Goal: Complete application form: Complete application form

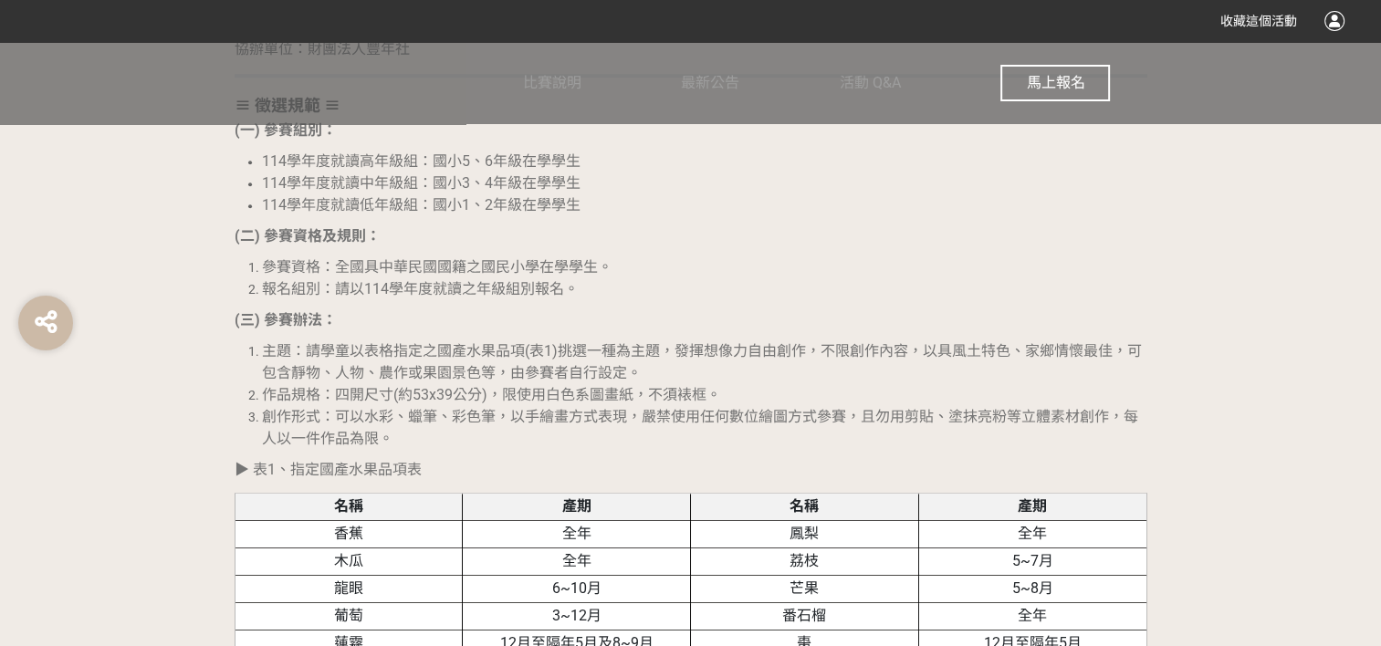
scroll to position [1552, 0]
click at [1085, 89] on button "馬上報名" at bounding box center [1055, 83] width 110 height 37
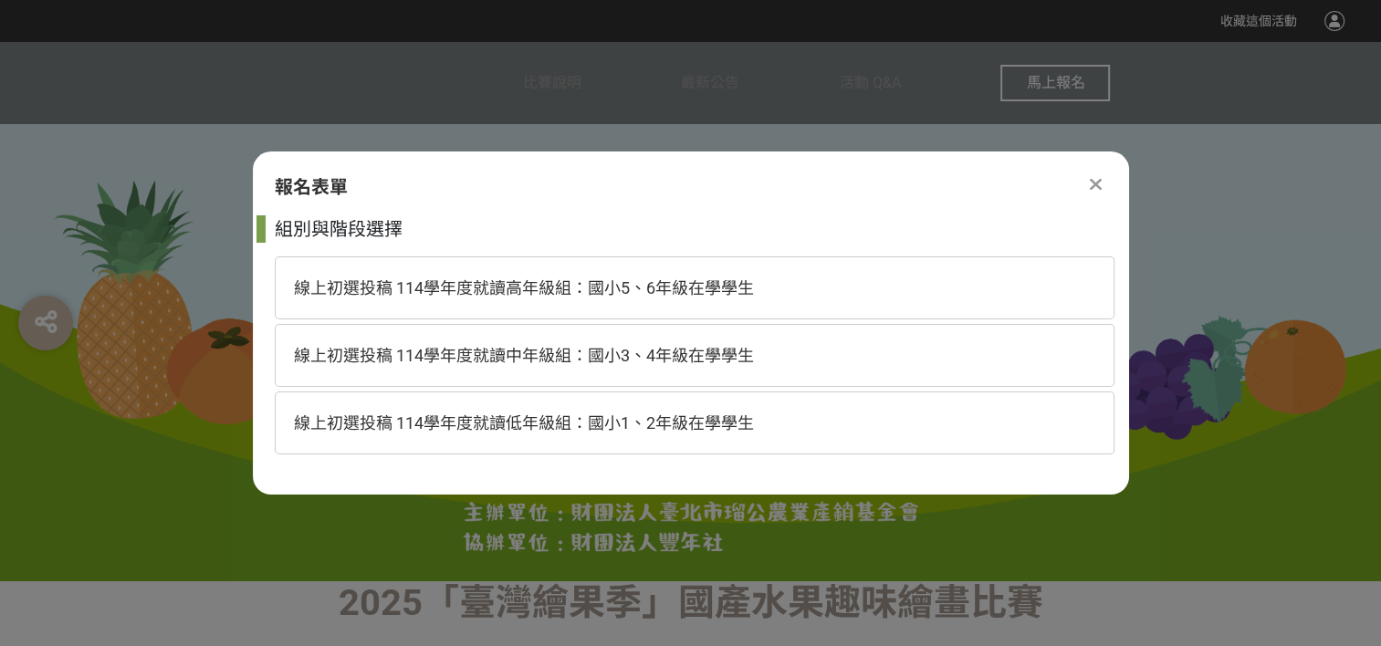
scroll to position [0, 0]
click at [613, 286] on span "線上初選投稿 114學年度就讀高年級組：國小5、6年級在學學生" at bounding box center [524, 287] width 460 height 19
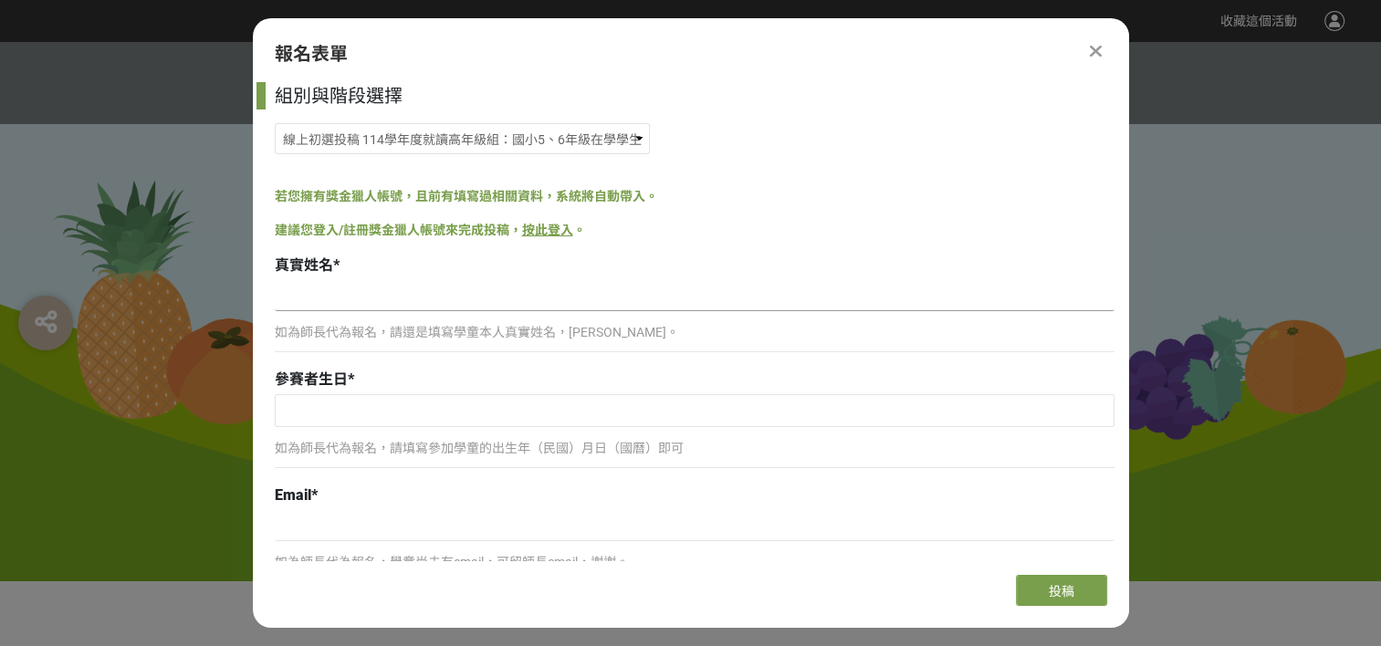
click at [415, 298] on input at bounding box center [695, 295] width 840 height 31
type input "[PERSON_NAME]"
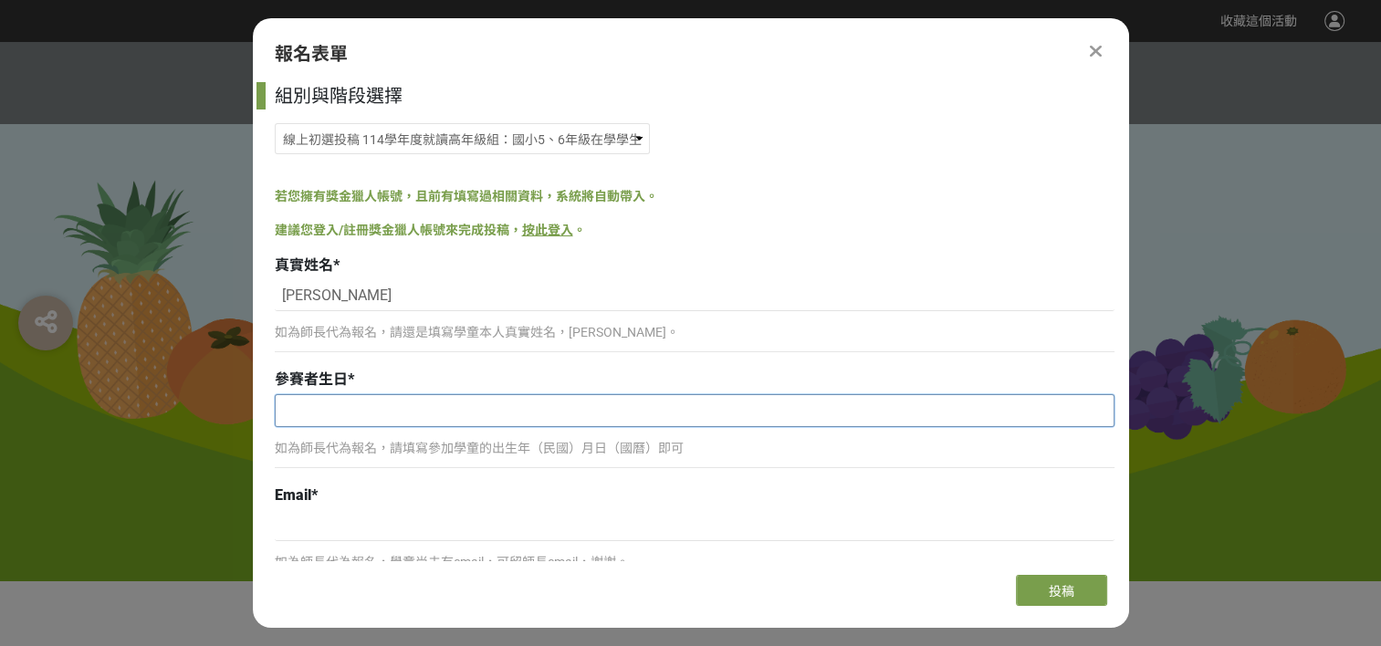
click at [409, 426] on div at bounding box center [695, 410] width 840 height 33
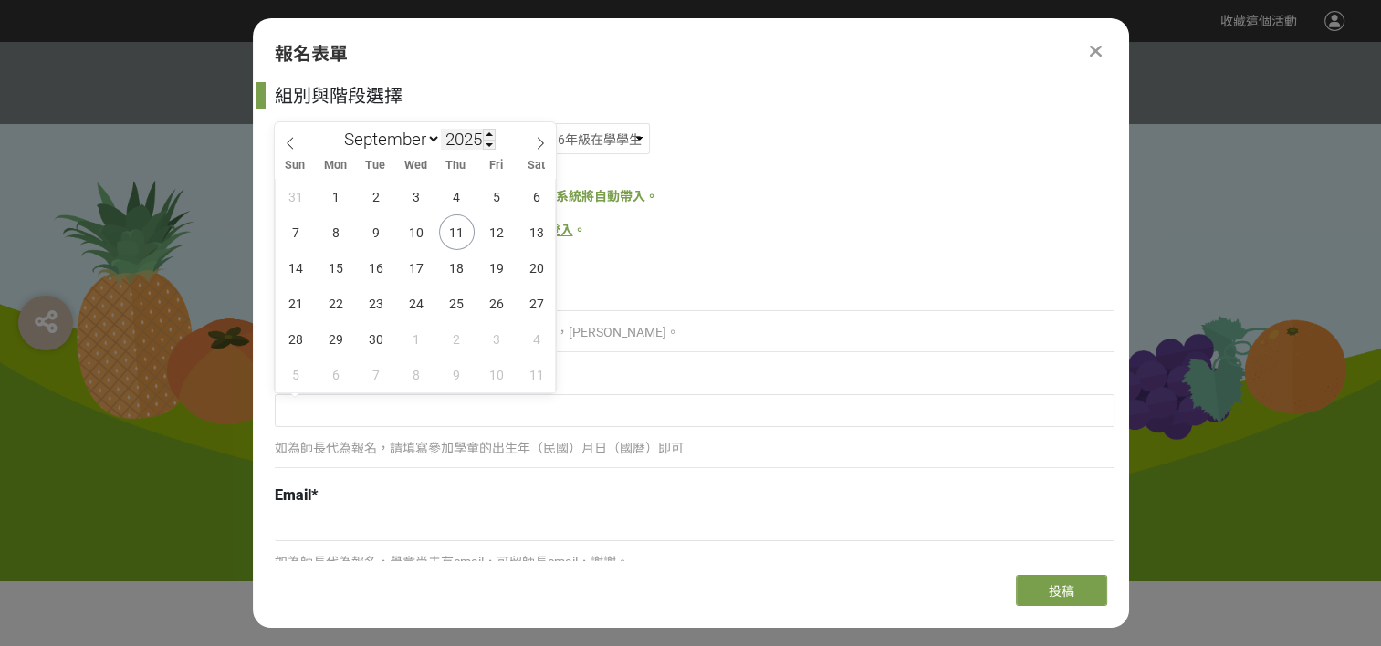
click at [471, 135] on input "2025" at bounding box center [468, 139] width 55 height 21
type input "2013"
click at [370, 130] on select "January February March April May June July August September October November De…" at bounding box center [388, 139] width 105 height 23
select select "9"
click at [336, 128] on select "January February March April May June July August September October November De…" at bounding box center [388, 139] width 105 height 23
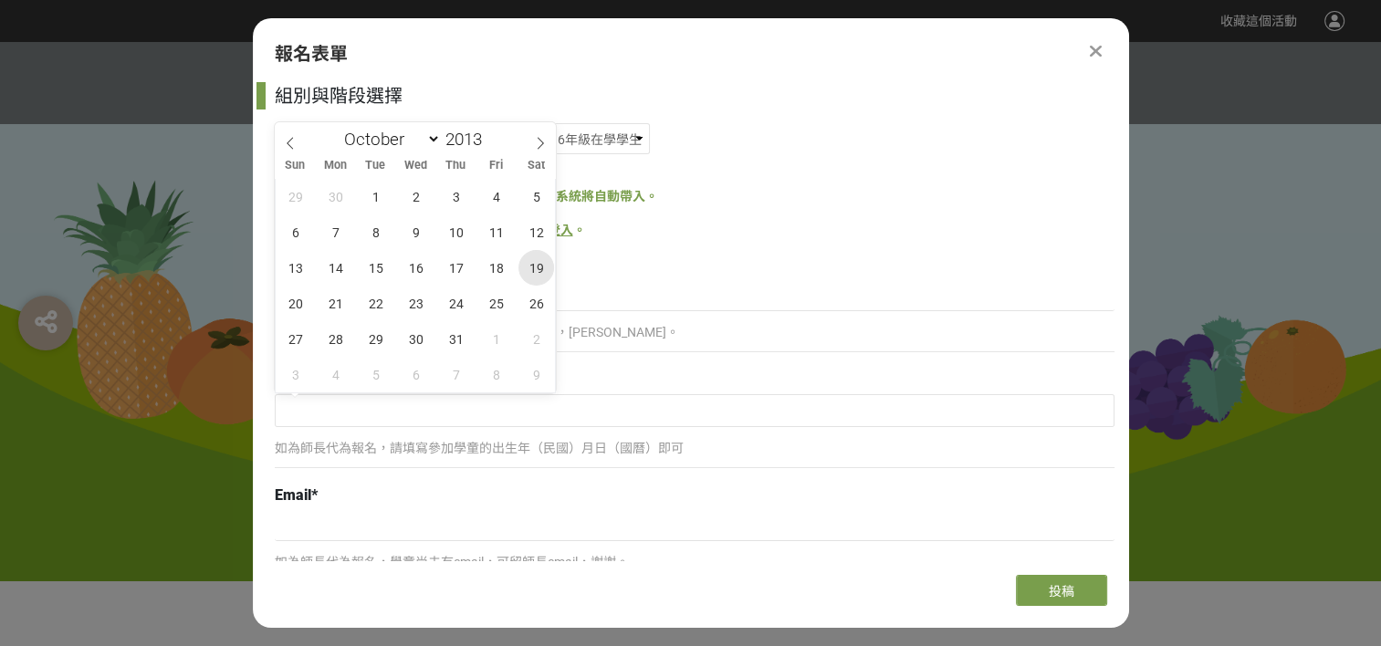
click at [544, 261] on span "19" at bounding box center [536, 268] width 36 height 36
type input "[DATE]"
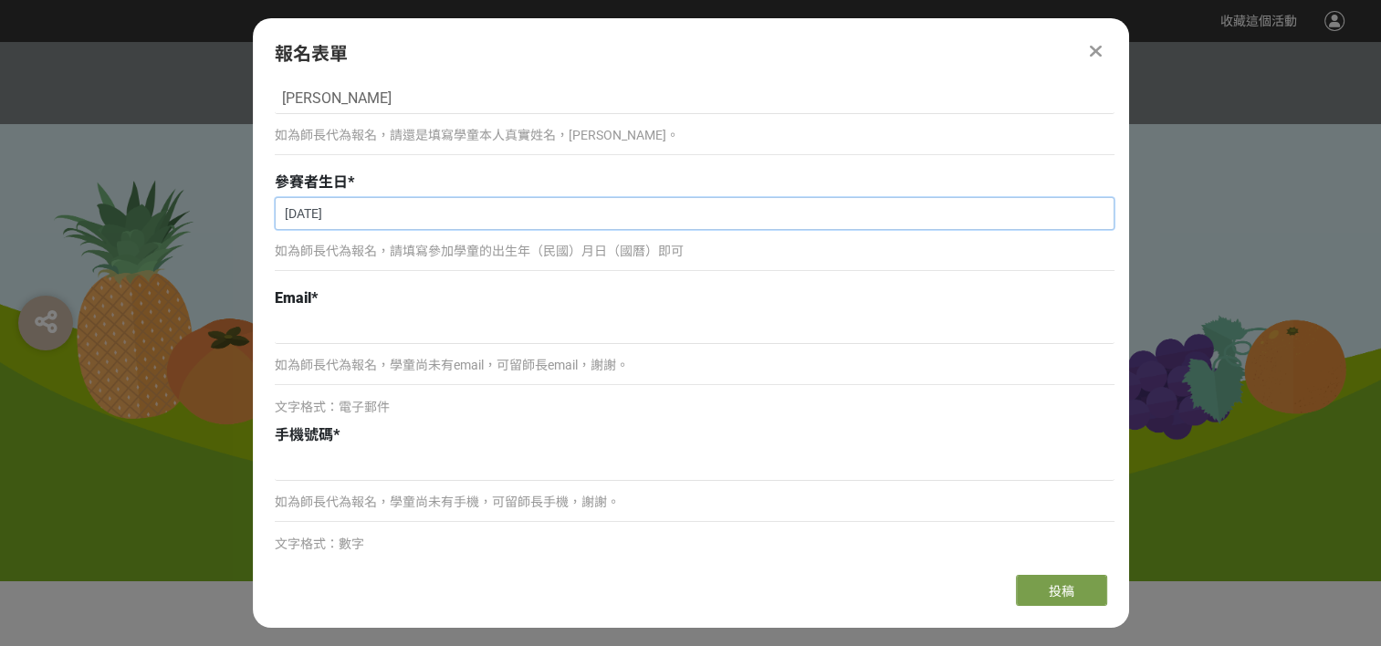
scroll to position [274, 0]
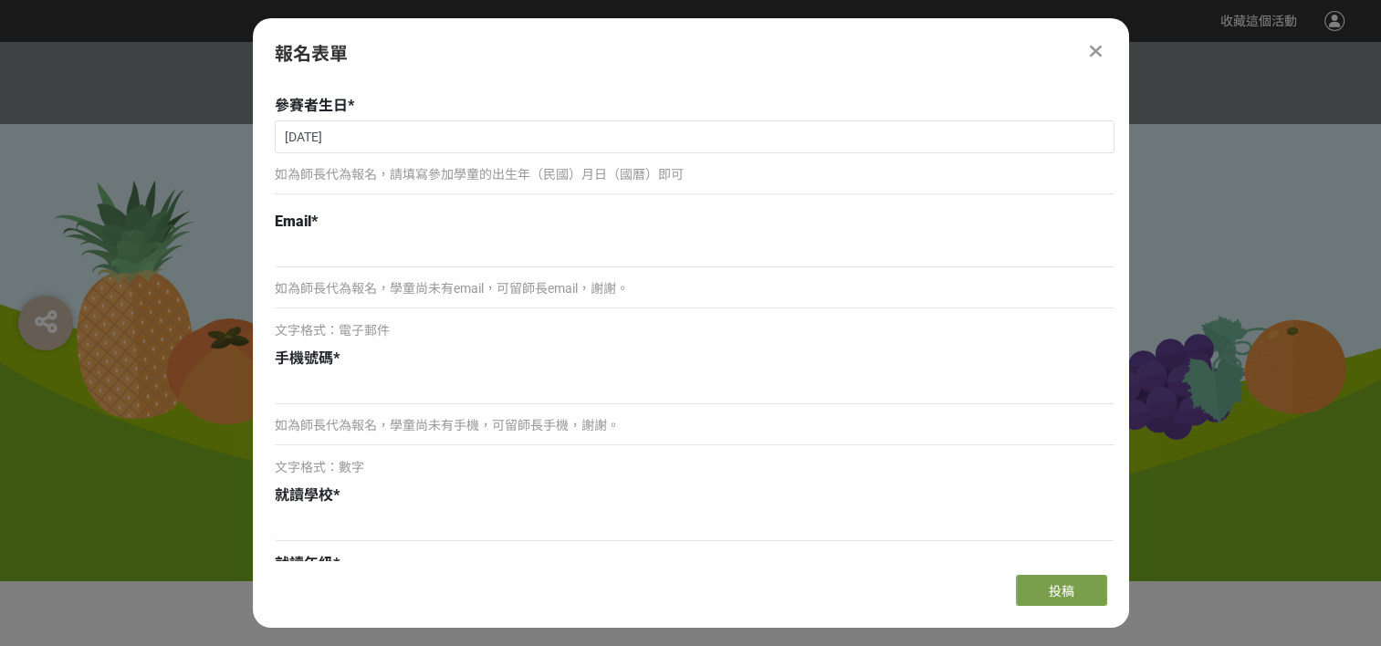
click at [476, 283] on p "如為師長代為報名，學童尚未有email，可留師長email，謝謝。" at bounding box center [695, 288] width 840 height 19
click at [464, 256] on input at bounding box center [695, 251] width 840 height 31
type input "ㄒ"
type input "[EMAIL_ADDRESS][DOMAIN_NAME]"
click at [317, 392] on input at bounding box center [695, 388] width 840 height 31
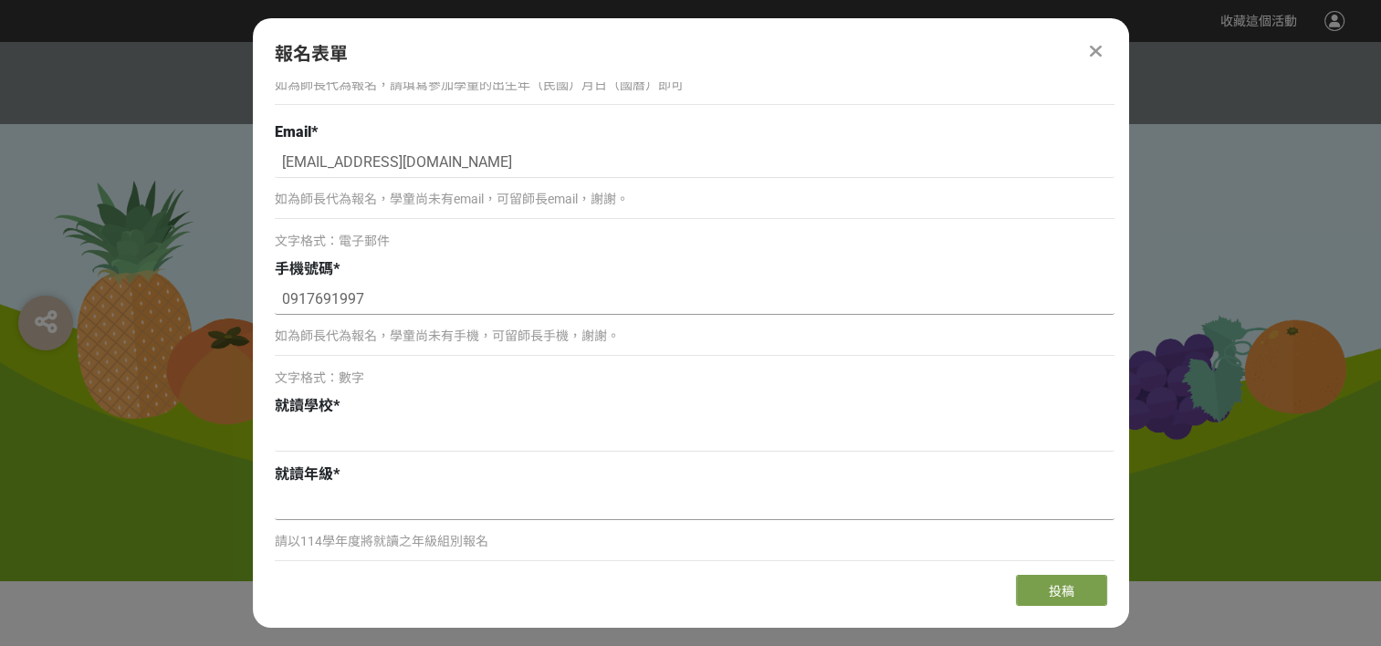
scroll to position [365, 0]
type input "0917691997"
click at [361, 423] on input at bounding box center [695, 434] width 840 height 31
type input "h"
type input "草屯國小"
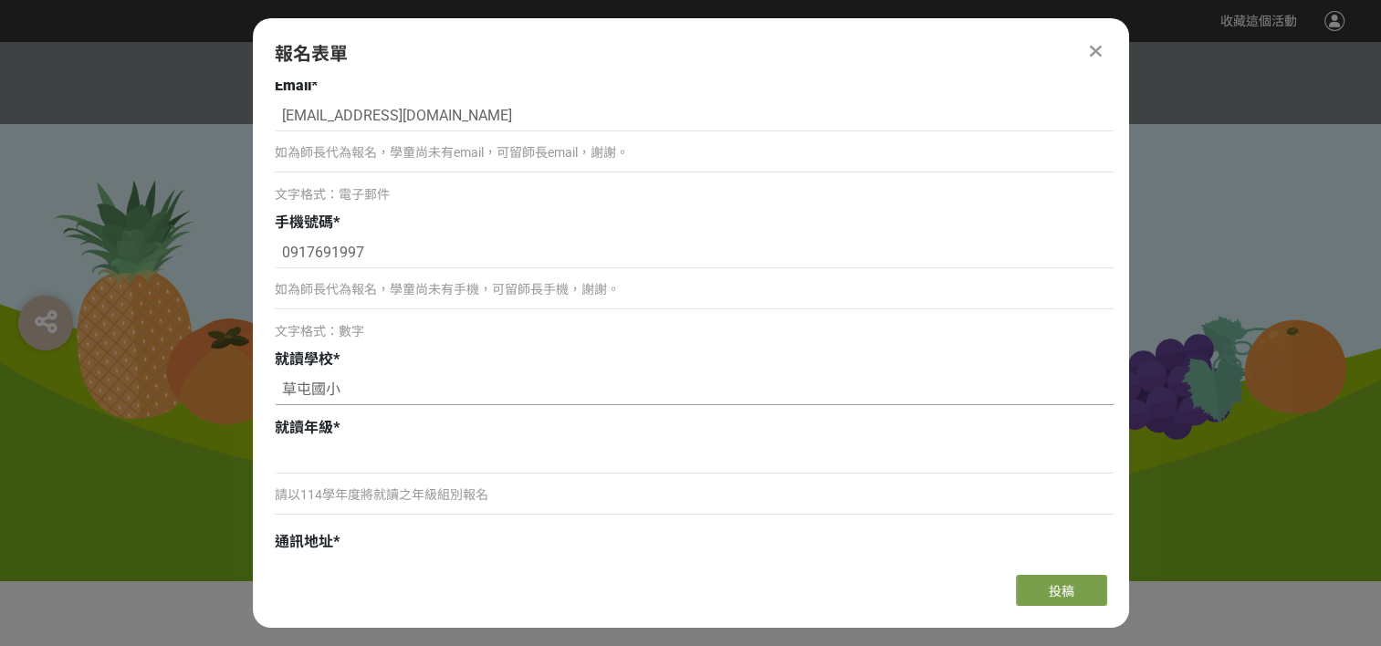
scroll to position [548, 0]
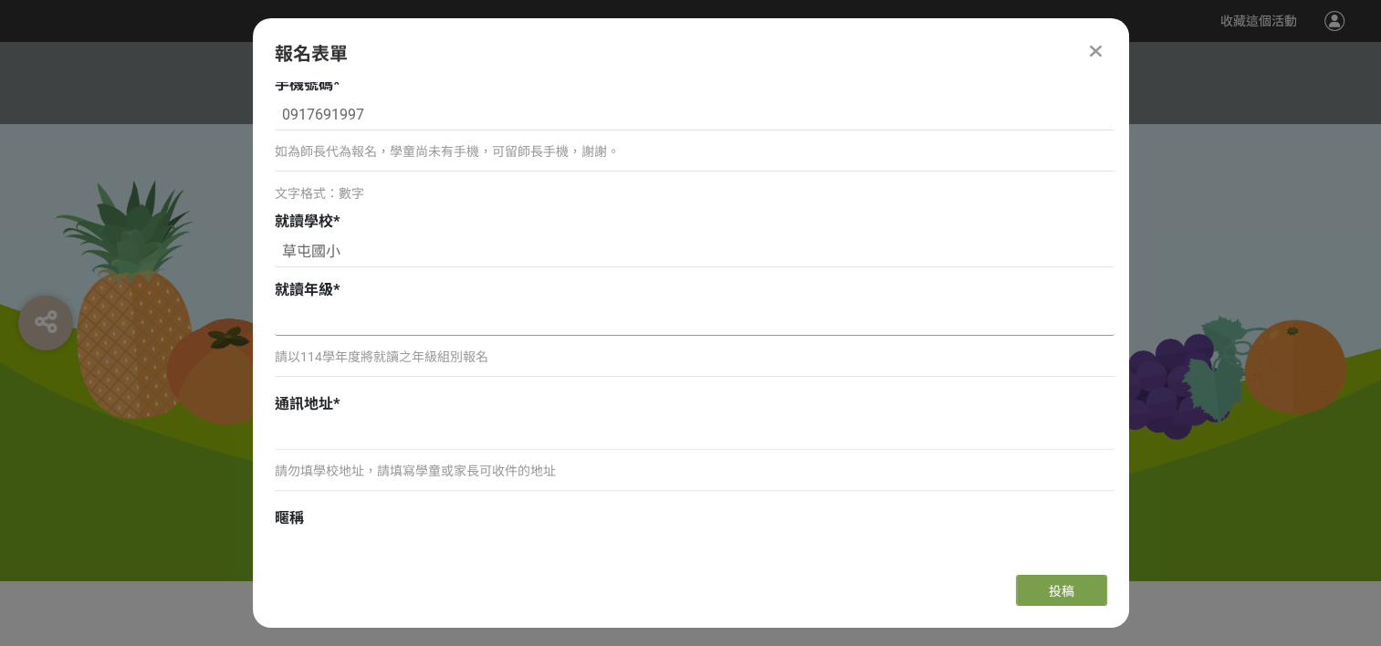
click at [495, 329] on input at bounding box center [695, 320] width 840 height 31
type input "6年級"
click at [405, 453] on div "請勿填學校地址，請填寫學童或家長可收件的地址" at bounding box center [695, 459] width 840 height 81
click at [321, 445] on input at bounding box center [695, 434] width 840 height 31
click at [622, 438] on input "[STREET_ADDRESS]" at bounding box center [695, 434] width 840 height 31
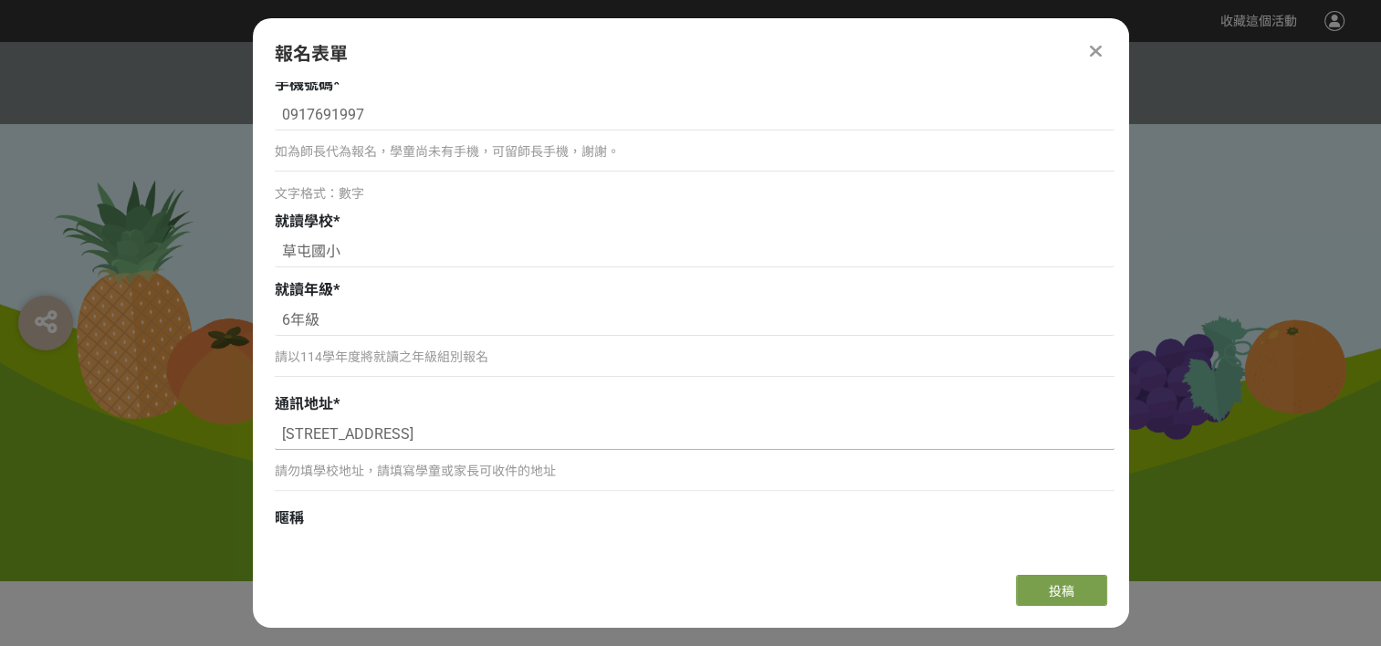
type input "[STREET_ADDRESS]"
click at [489, 369] on div "請以114學年度將就讀之年級組別報名" at bounding box center [695, 365] width 840 height 42
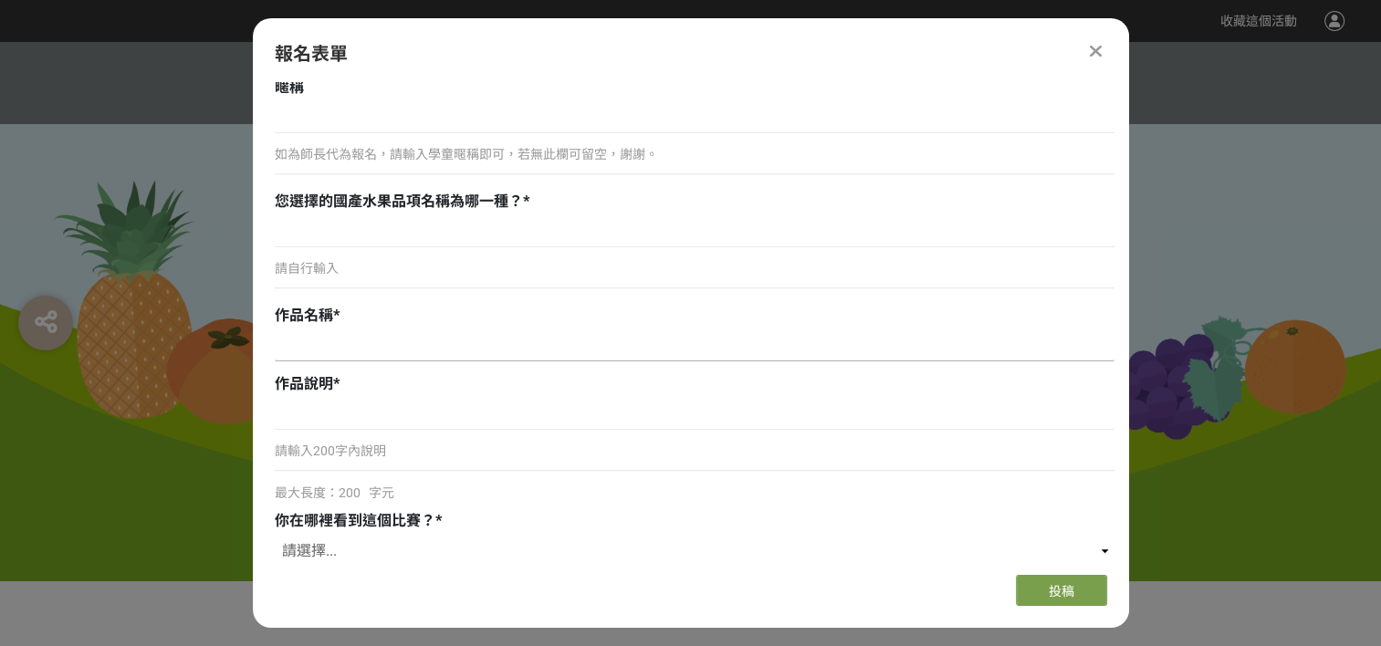
scroll to position [1004, 0]
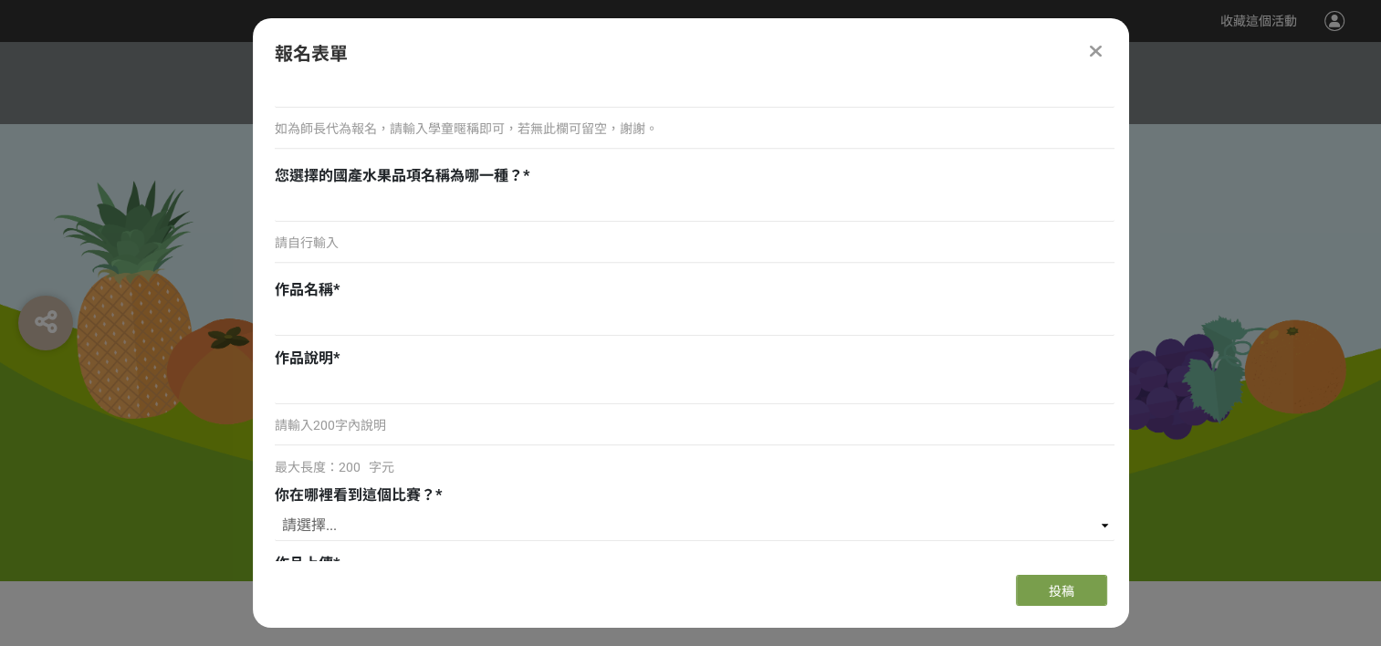
click at [340, 238] on p "請自行輸入" at bounding box center [695, 243] width 840 height 19
click at [312, 210] on input at bounding box center [695, 206] width 840 height 31
click at [341, 205] on input "鳳梨" at bounding box center [695, 206] width 840 height 31
type input "鳳梨 百香果 葡萄 香蕉 西瓜"
click at [431, 318] on input at bounding box center [695, 320] width 840 height 31
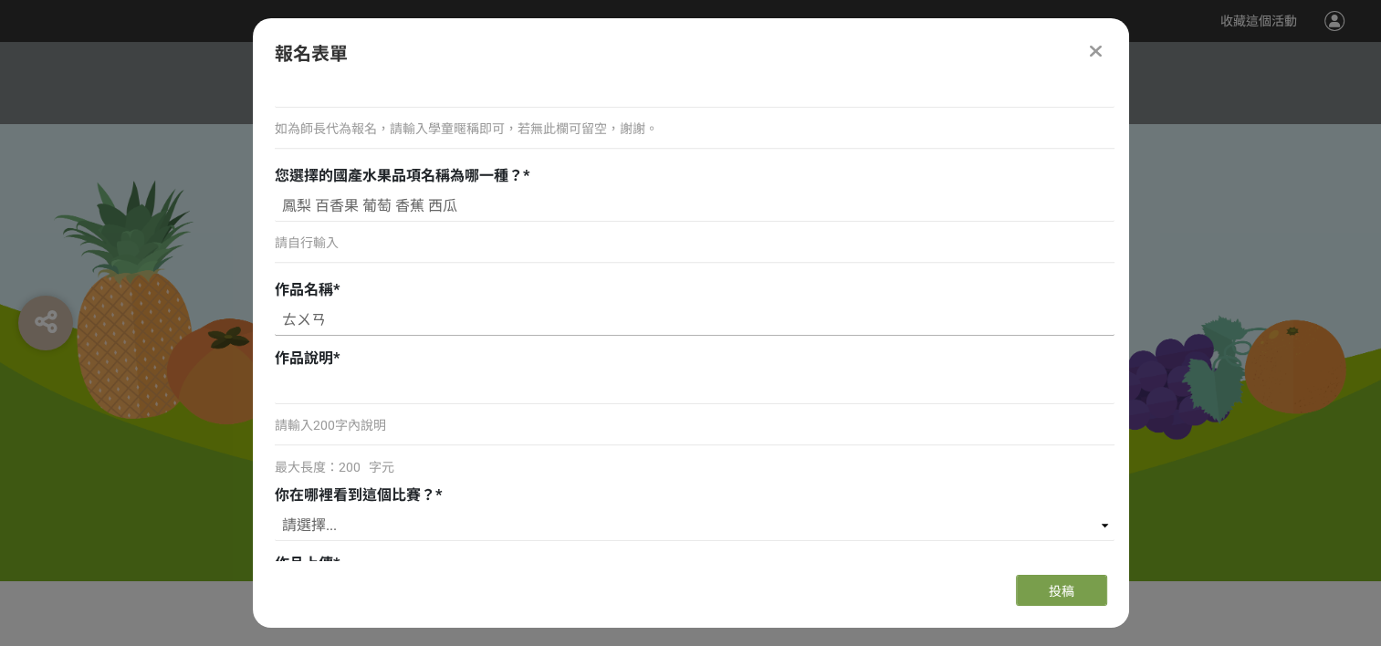
type input "湍"
type input "台灣好果.揚名世界"
click at [577, 407] on div "請輸入200字內說明 最大長度：200 字元" at bounding box center [695, 425] width 840 height 104
click at [416, 383] on input at bounding box center [695, 388] width 840 height 31
type input "跆"
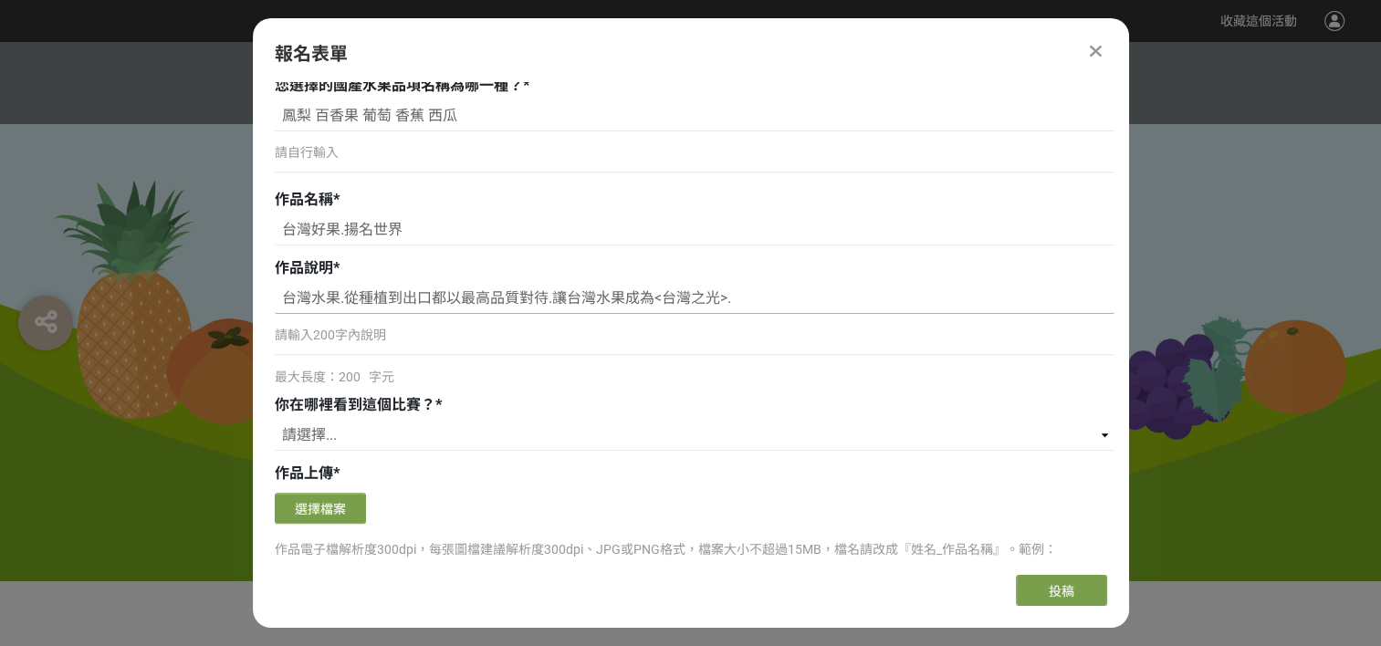
scroll to position [1095, 0]
type input "台灣水果.從種植到出口都以最高品質對待.讓台灣水果成為<台灣之光>."
click at [436, 430] on select "請選擇... 獎金獵人網站 Facebook / Instagram 校園講座 / 老師系上推薦 電子郵件 海報 其他" at bounding box center [695, 434] width 840 height 31
select select "校園講座 / 老師系上推薦"
click at [275, 419] on select "請選擇... 獎金獵人網站 Facebook / Instagram 校園講座 / 老師系上推薦 電子郵件 海報 其他" at bounding box center [695, 434] width 840 height 31
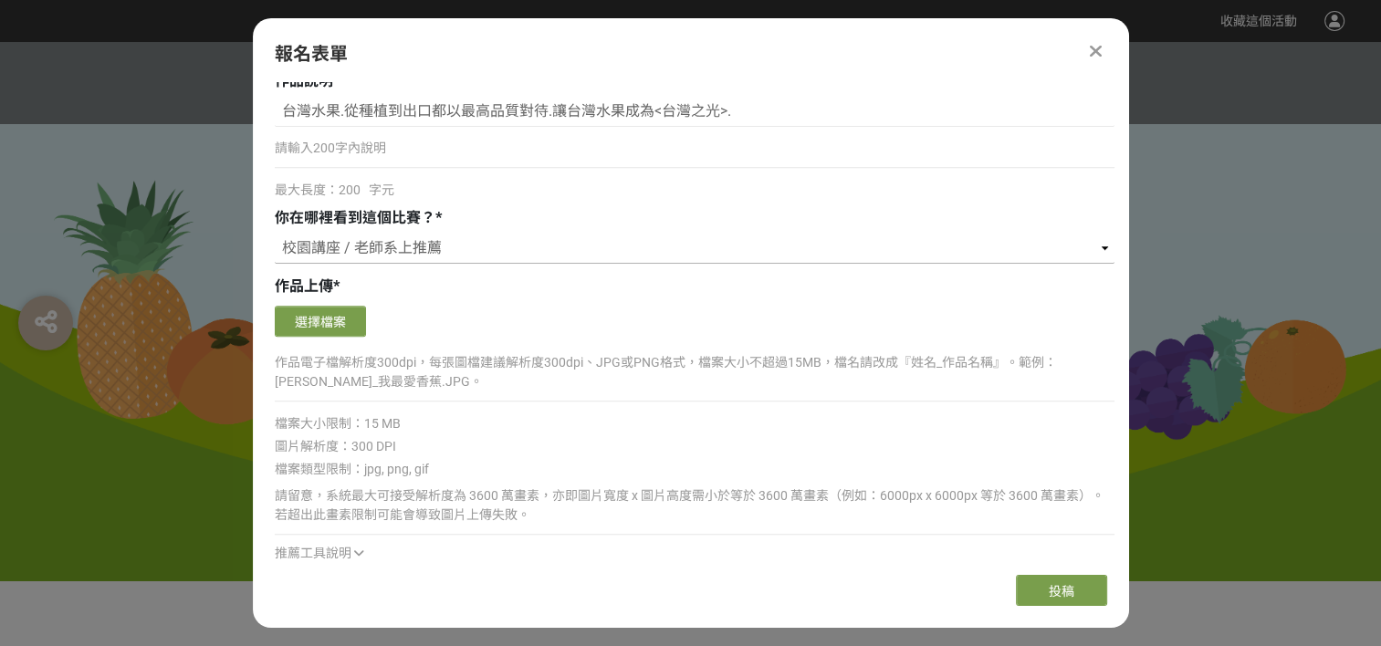
scroll to position [1278, 0]
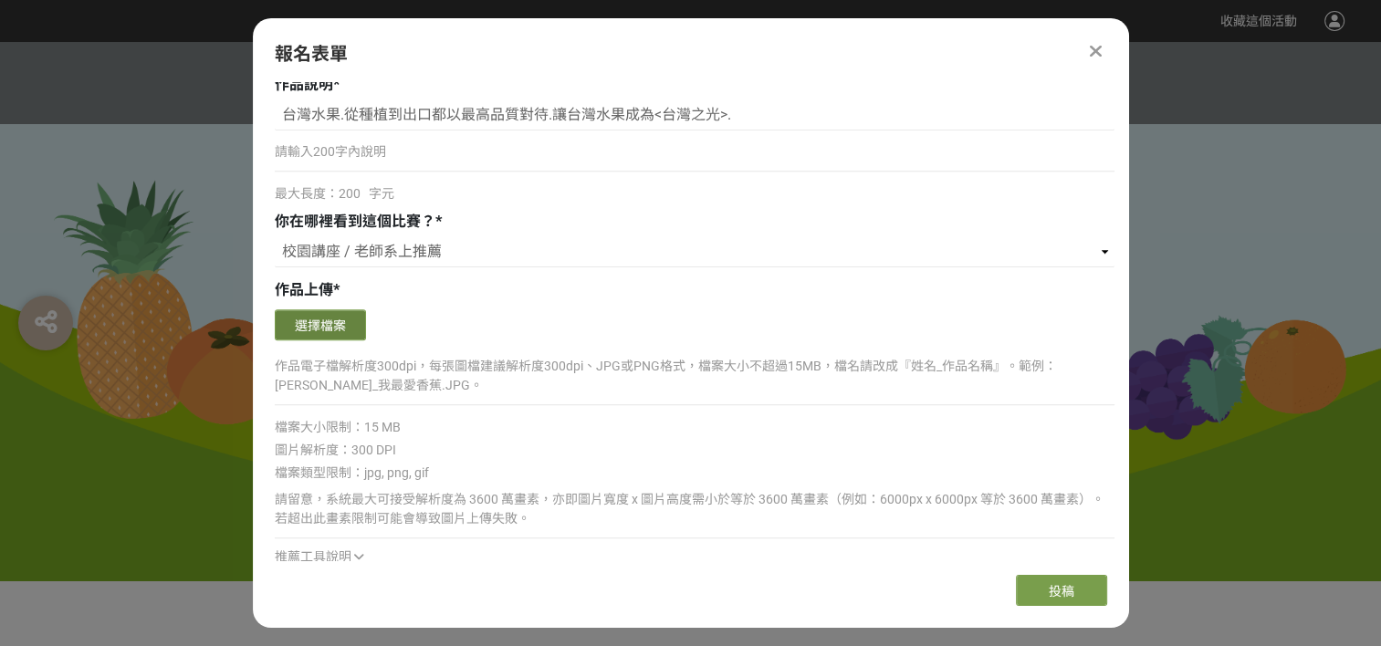
click at [299, 319] on button "選擇檔案" at bounding box center [320, 324] width 91 height 31
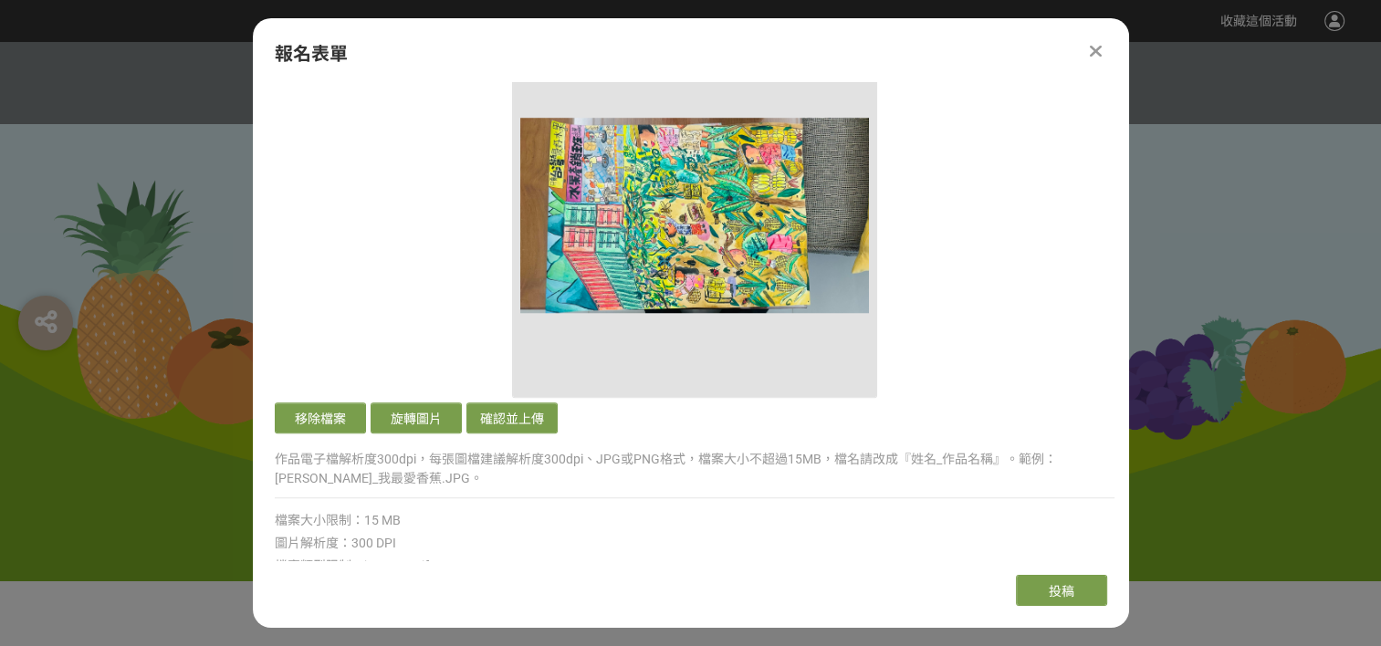
scroll to position [1552, 0]
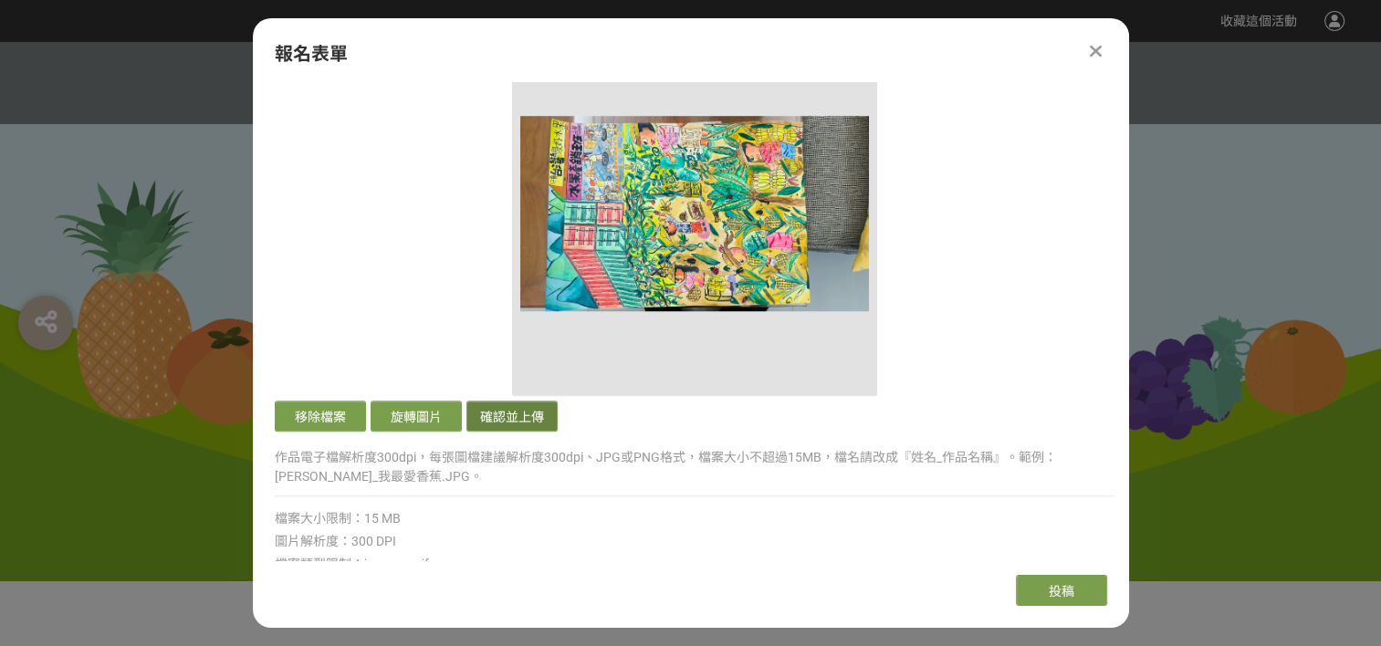
click at [530, 418] on button "確認並上傳" at bounding box center [511, 416] width 91 height 31
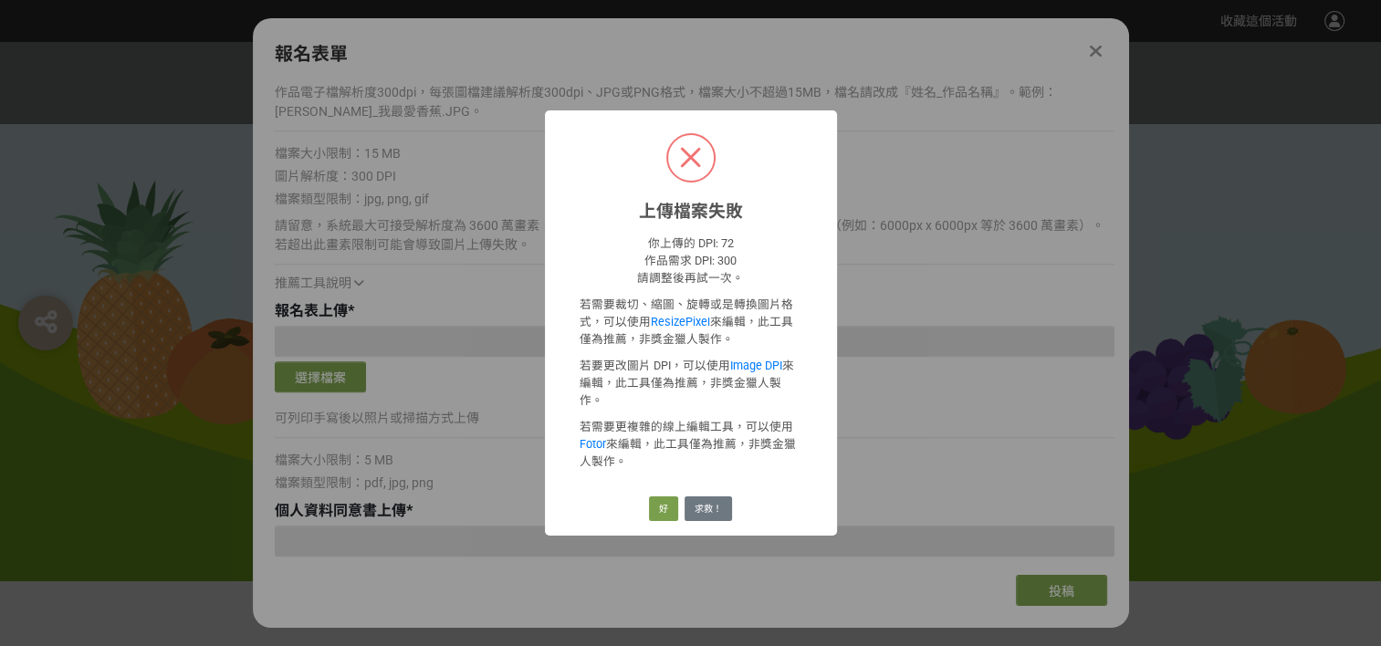
scroll to position [1187, 0]
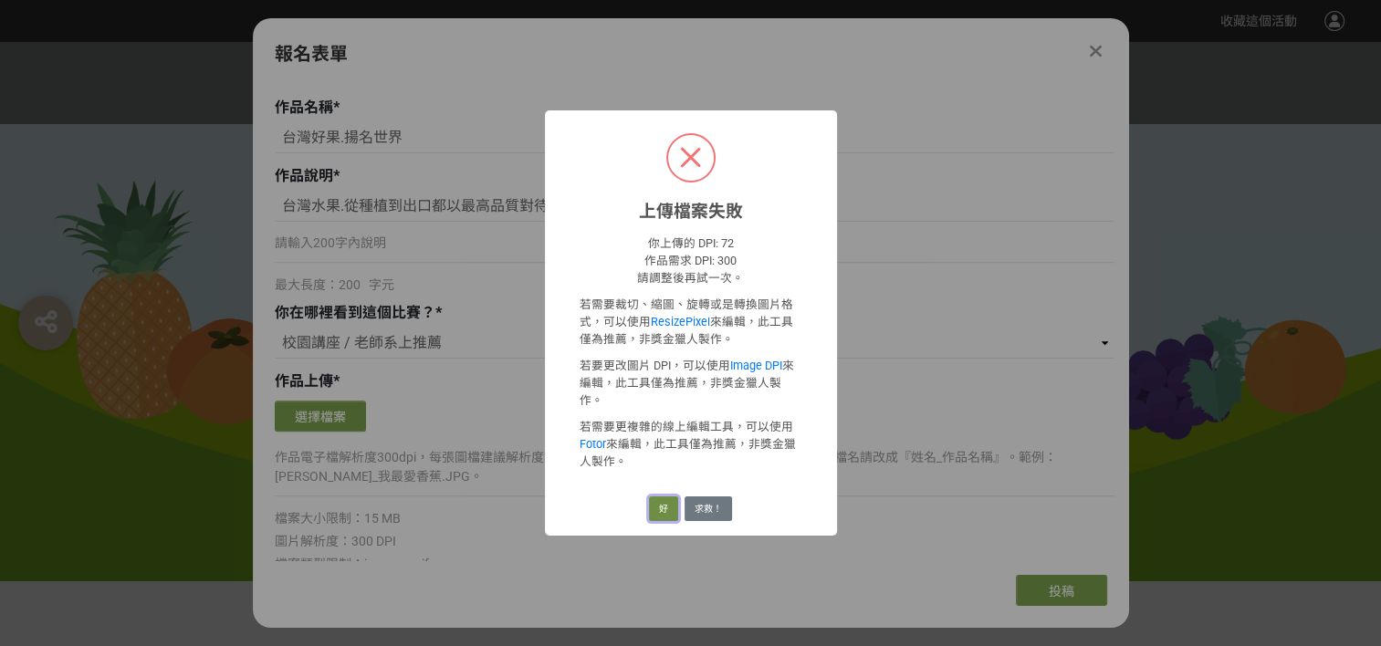
click at [672, 497] on button "好" at bounding box center [663, 510] width 29 height 26
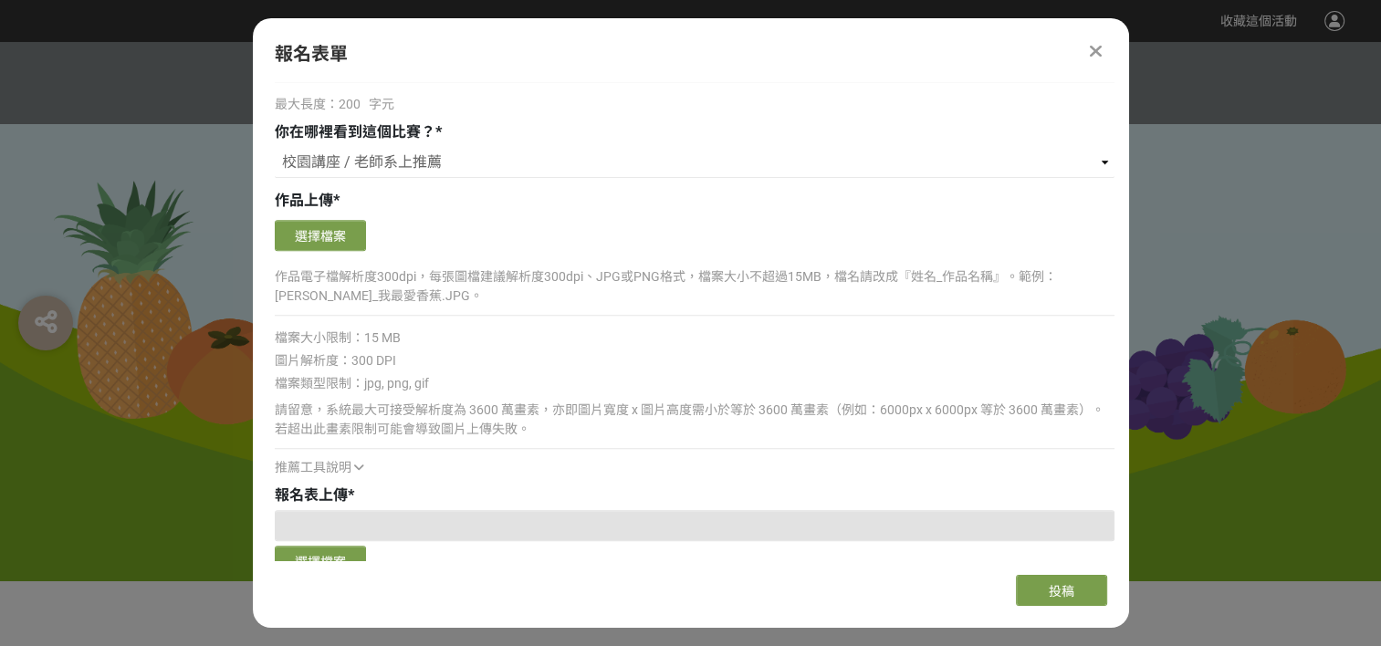
scroll to position [1369, 0]
